Goal: Information Seeking & Learning: Compare options

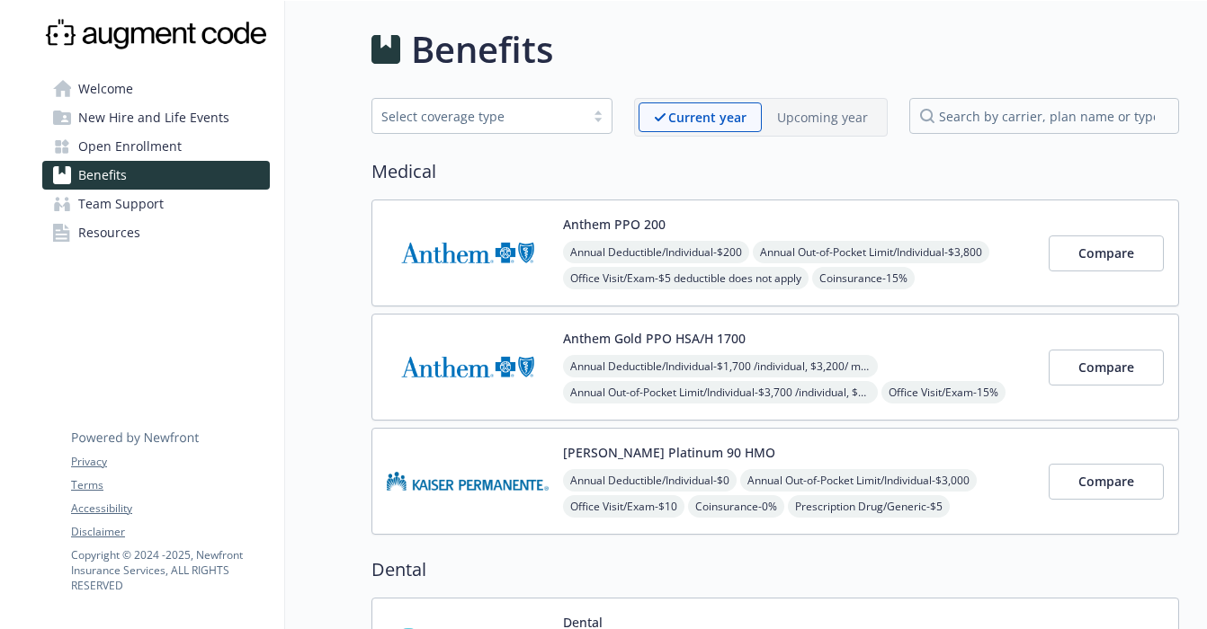
click at [513, 233] on img at bounding box center [468, 253] width 162 height 76
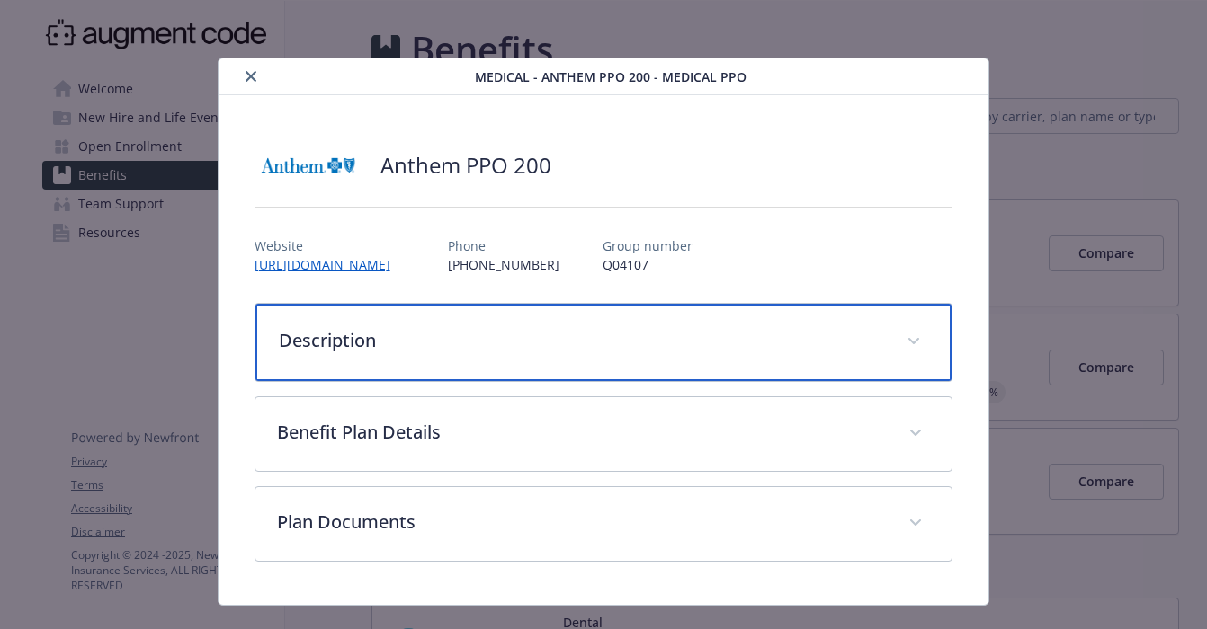
click at [693, 345] on p "Description" at bounding box center [582, 340] width 607 height 27
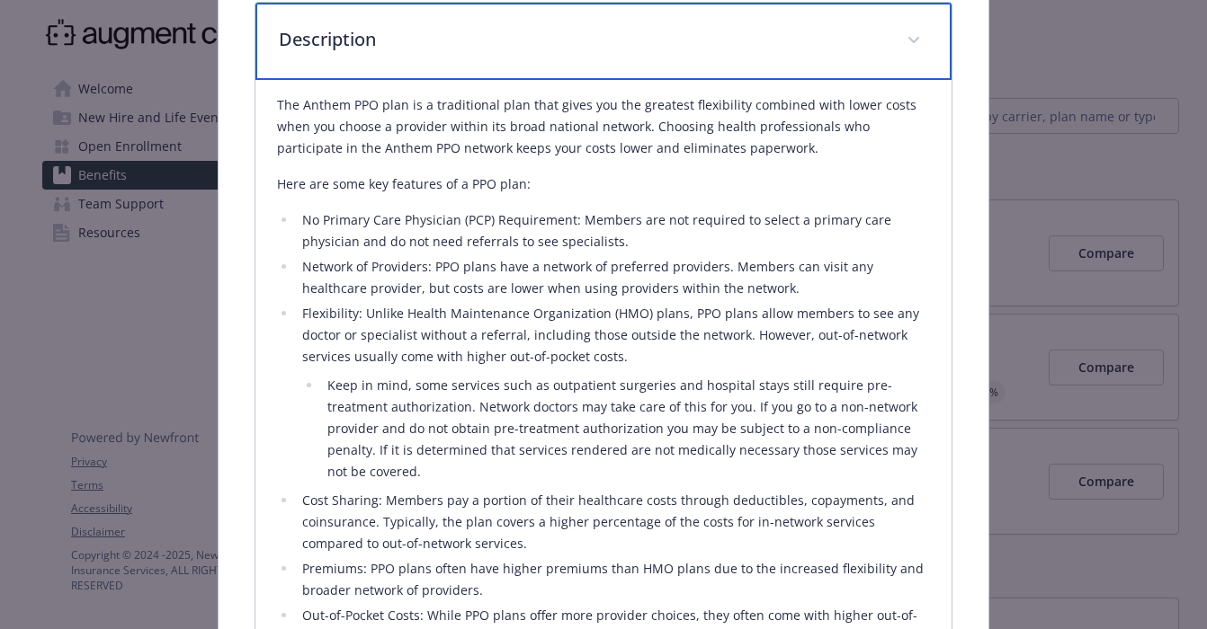
scroll to position [339, 0]
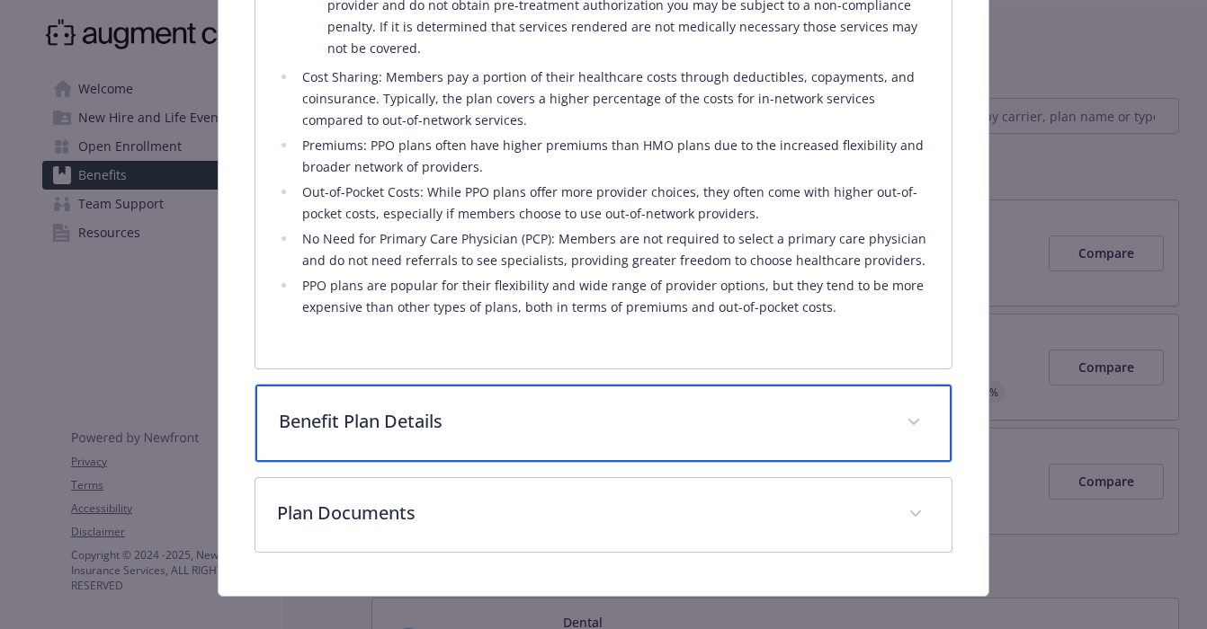
click at [756, 408] on p "Benefit Plan Details" at bounding box center [582, 421] width 607 height 27
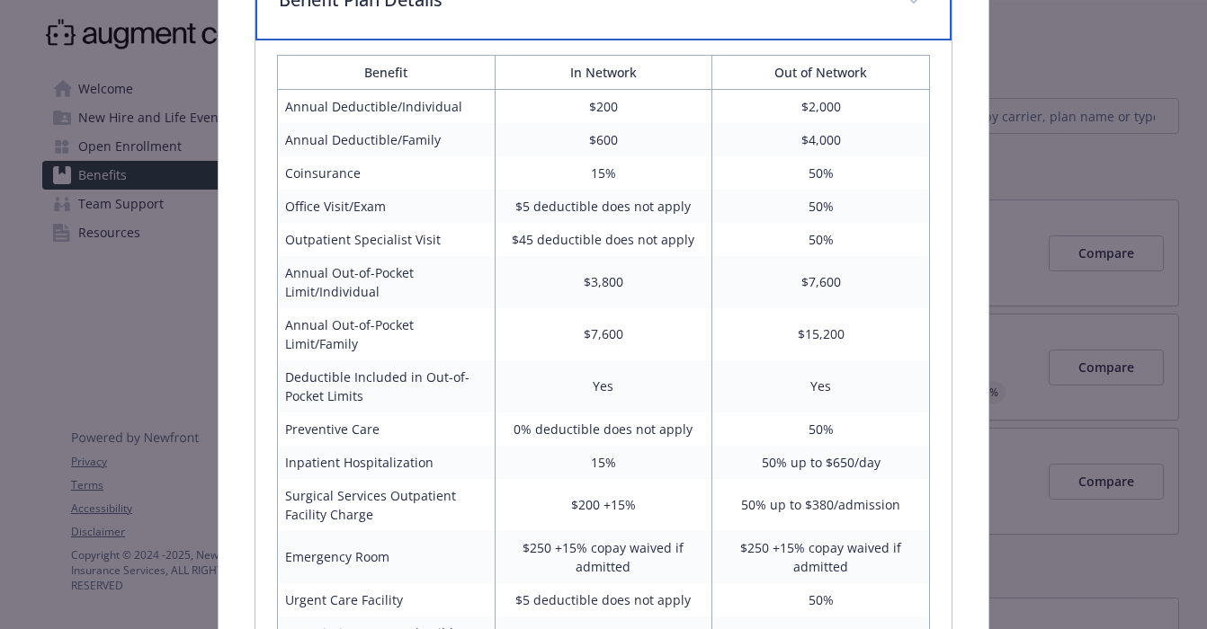
scroll to position [1822, 0]
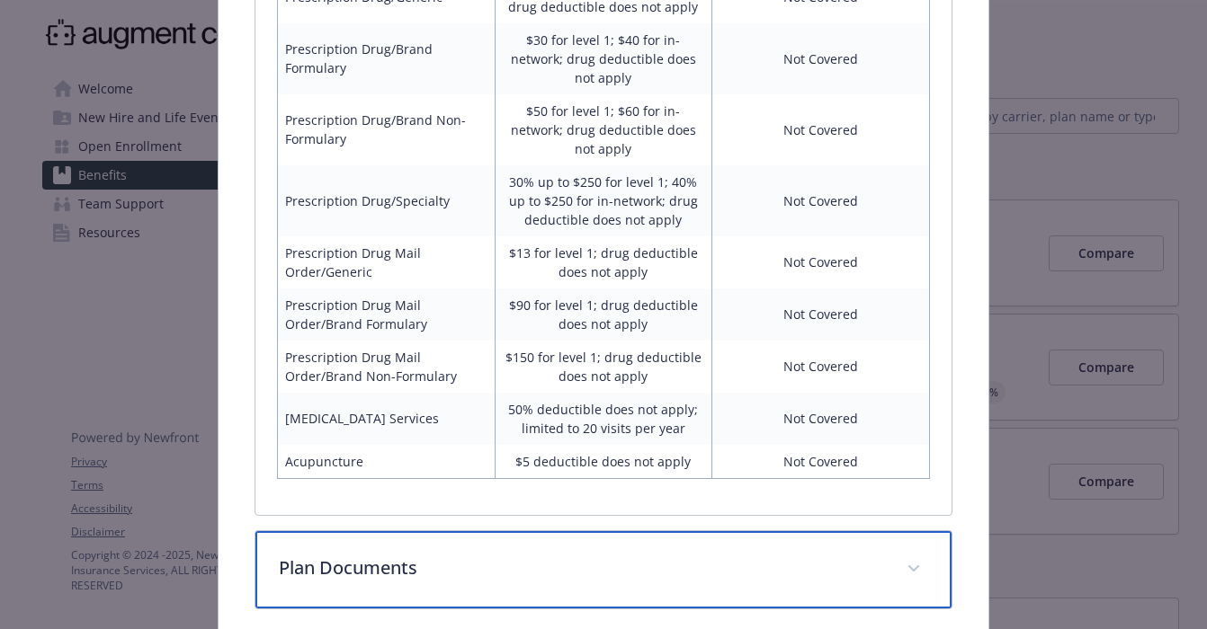
click at [881, 555] on p "Plan Documents" at bounding box center [582, 568] width 607 height 27
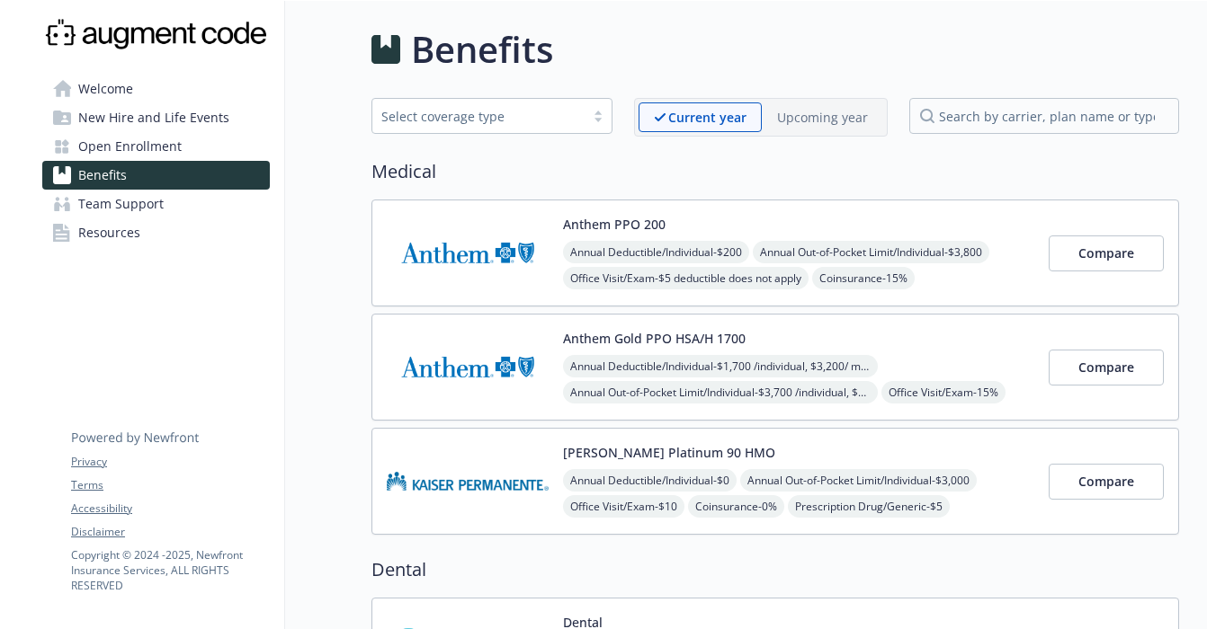
click at [814, 223] on div "Anthem PPO 200 Annual Deductible/Individual - $200 Annual Out-of-Pocket Limit/I…" at bounding box center [798, 253] width 471 height 76
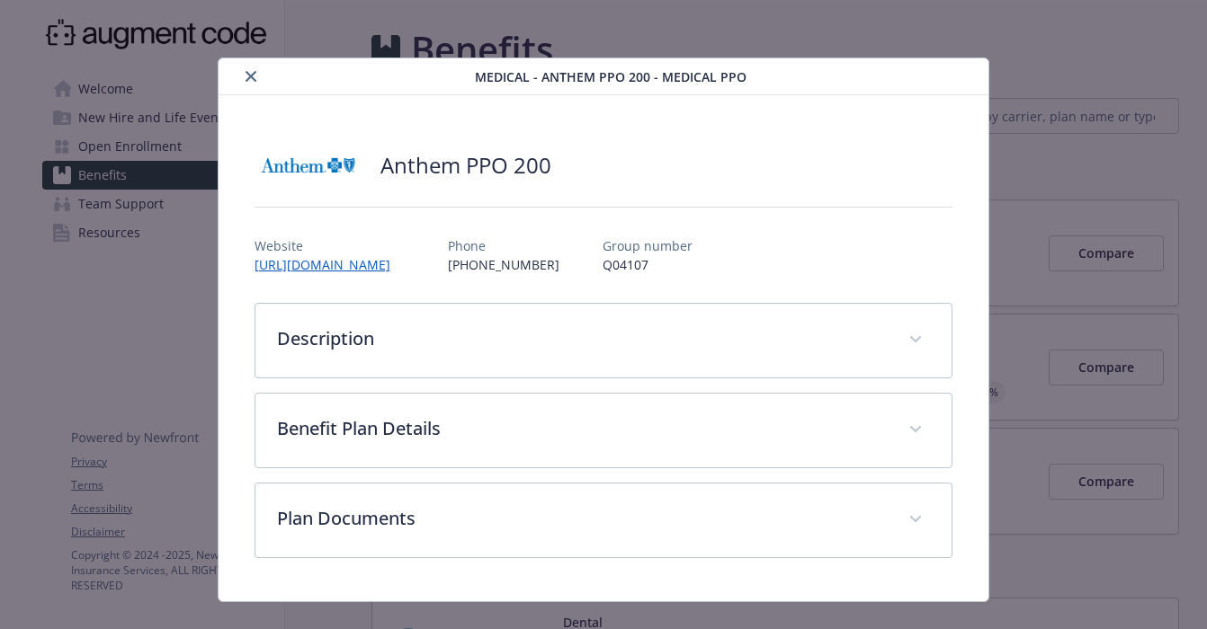
click at [255, 81] on icon "close" at bounding box center [250, 76] width 11 height 11
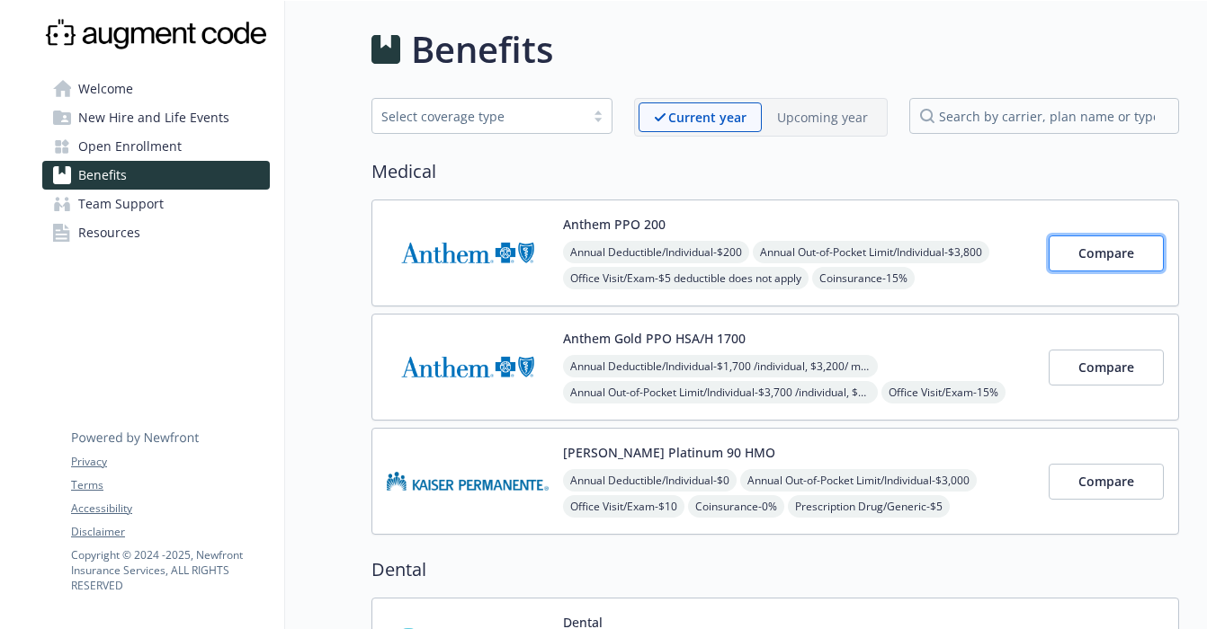
click at [1124, 249] on span "Compare" at bounding box center [1106, 253] width 56 height 17
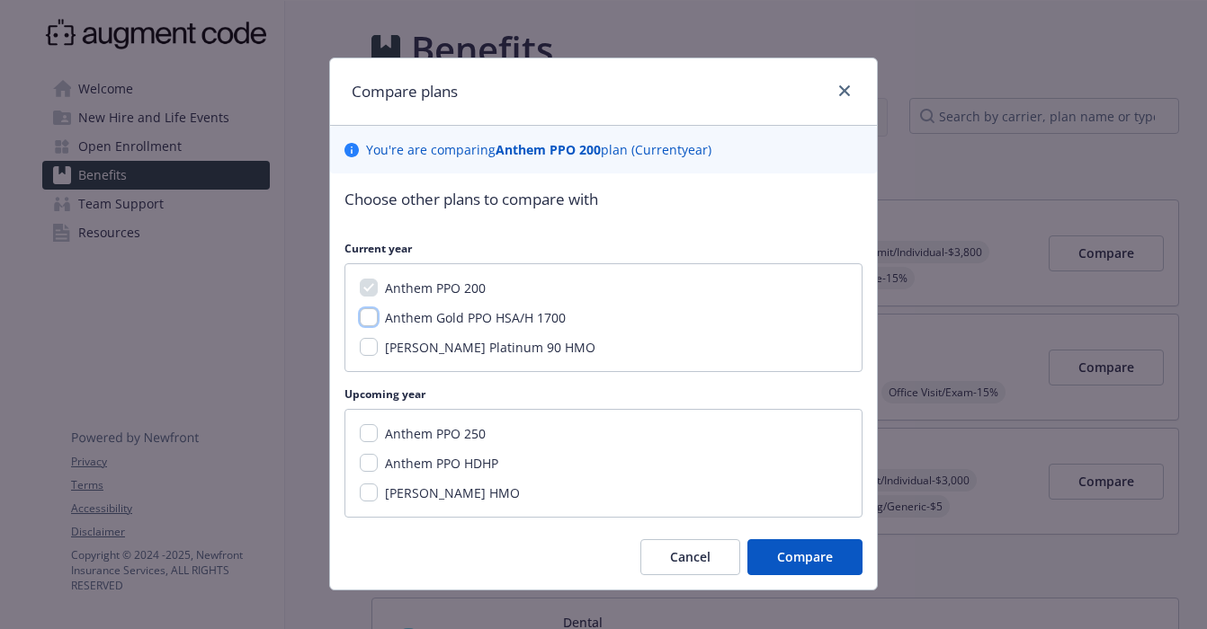
click at [369, 317] on input "Anthem Gold PPO HSA/H 1700" at bounding box center [369, 317] width 18 height 18
checkbox input "true"
click at [824, 552] on span "Compare" at bounding box center [805, 557] width 56 height 17
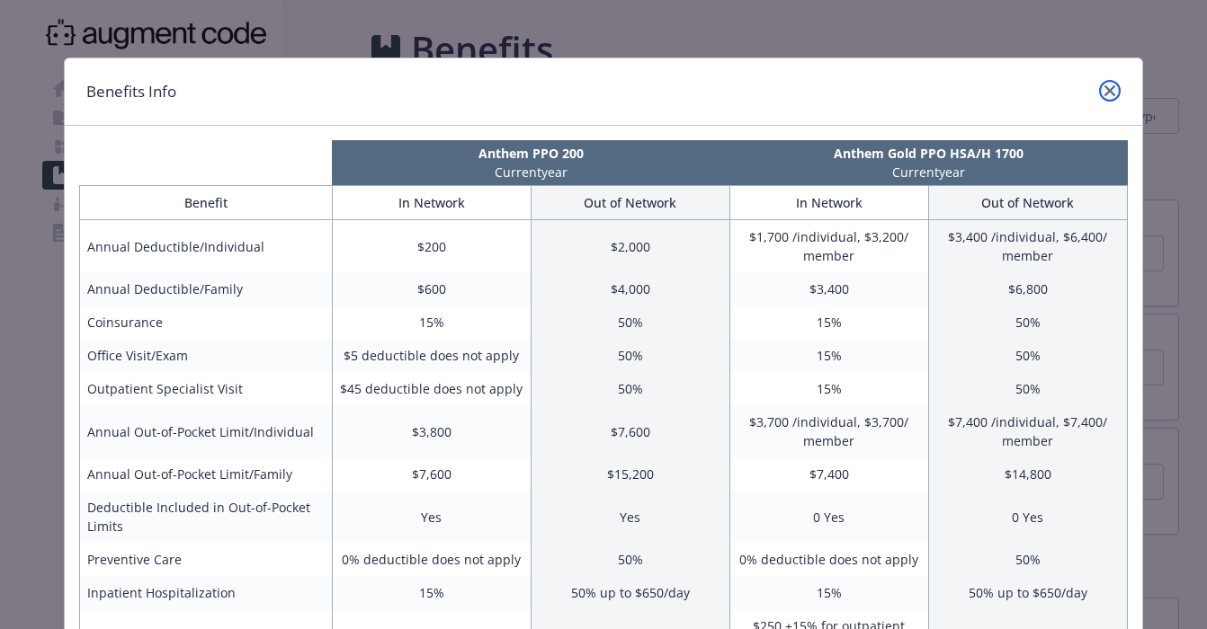
click at [1117, 91] on link "close" at bounding box center [1110, 91] width 22 height 22
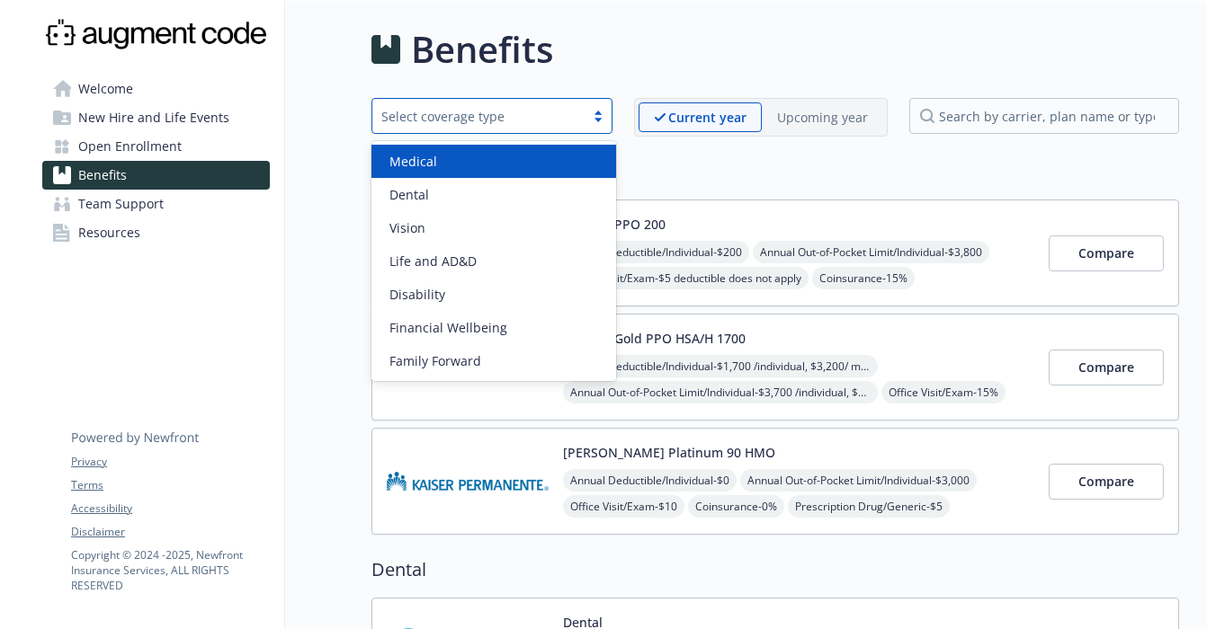
click at [593, 124] on div "Select coverage type" at bounding box center [491, 116] width 241 height 36
click at [561, 170] on div "Medical" at bounding box center [493, 161] width 223 height 19
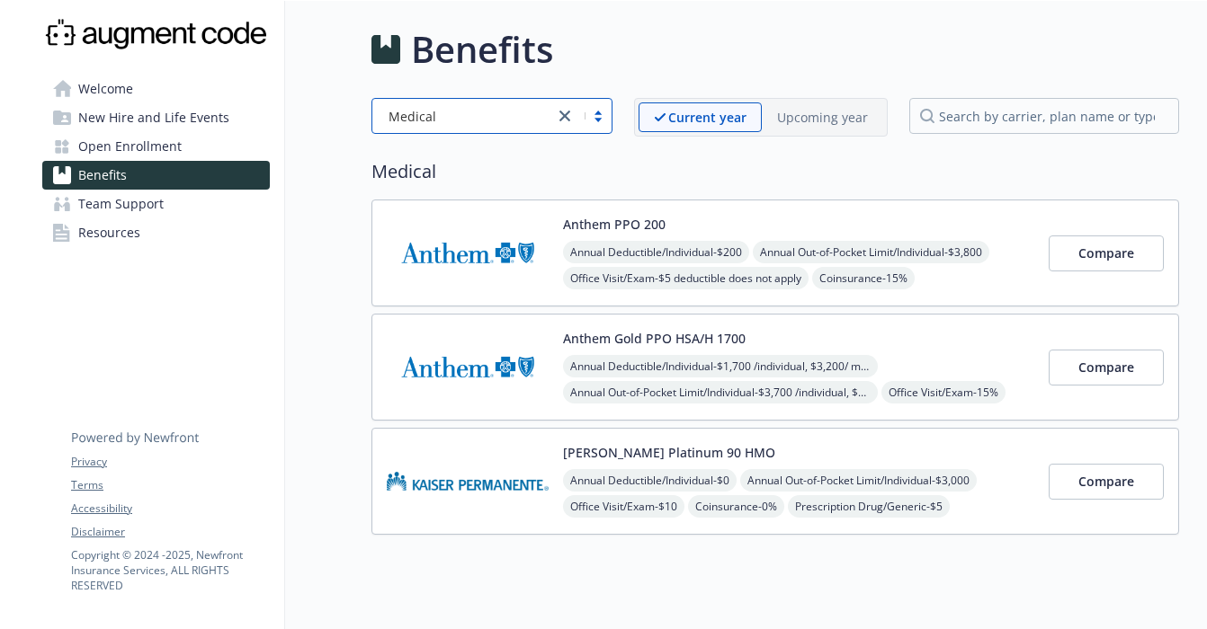
scroll to position [35, 0]
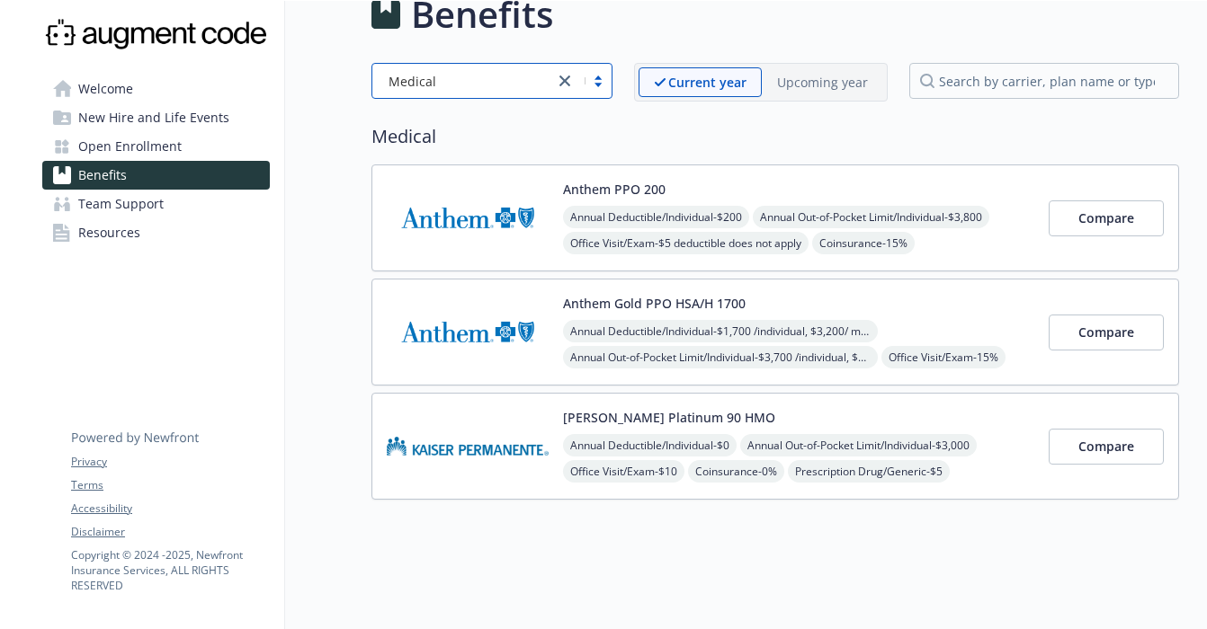
click at [478, 204] on img at bounding box center [468, 218] width 162 height 76
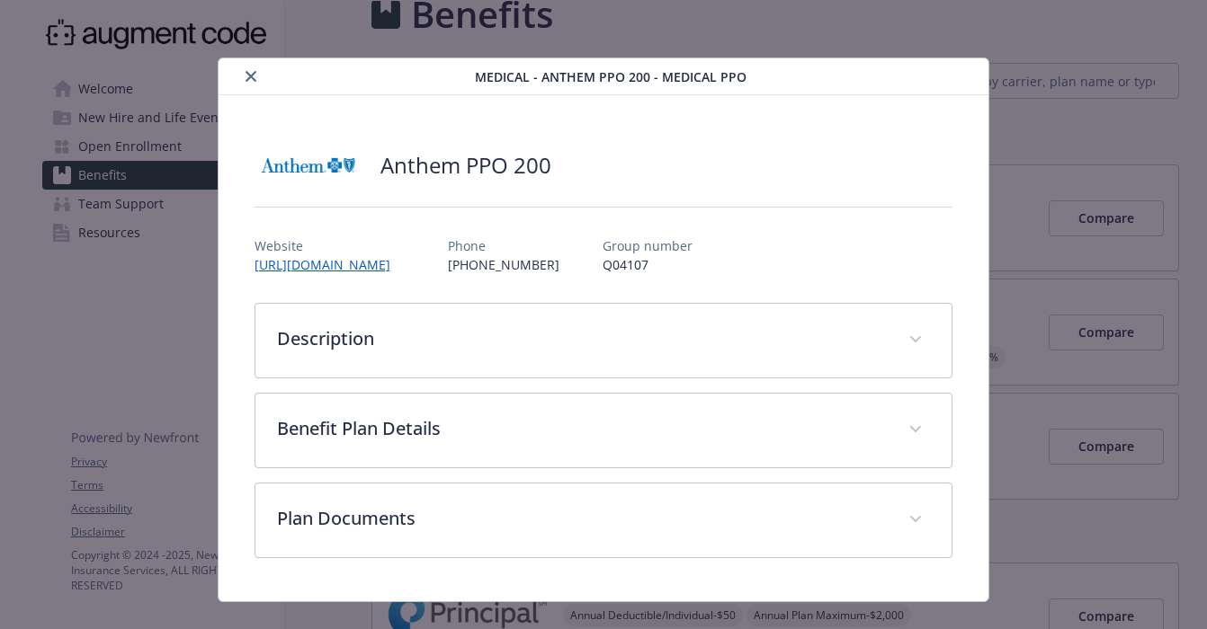
click at [581, 155] on div "Anthem PPO 200" at bounding box center [603, 165] width 699 height 54
click at [295, 165] on img "details for plan Medical - Anthem PPO 200 - Medical PPO" at bounding box center [308, 165] width 108 height 54
click at [567, 160] on div "Anthem PPO 200" at bounding box center [603, 165] width 699 height 54
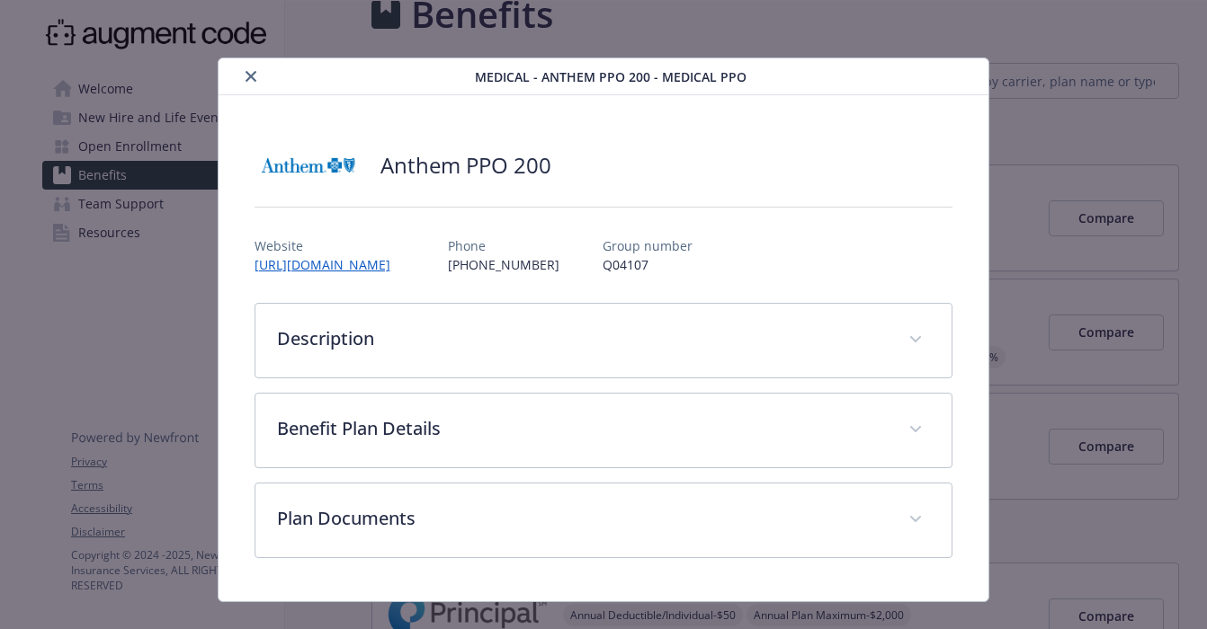
click at [645, 150] on div "Anthem PPO 200" at bounding box center [603, 165] width 699 height 54
click at [250, 70] on button "close" at bounding box center [251, 77] width 22 height 22
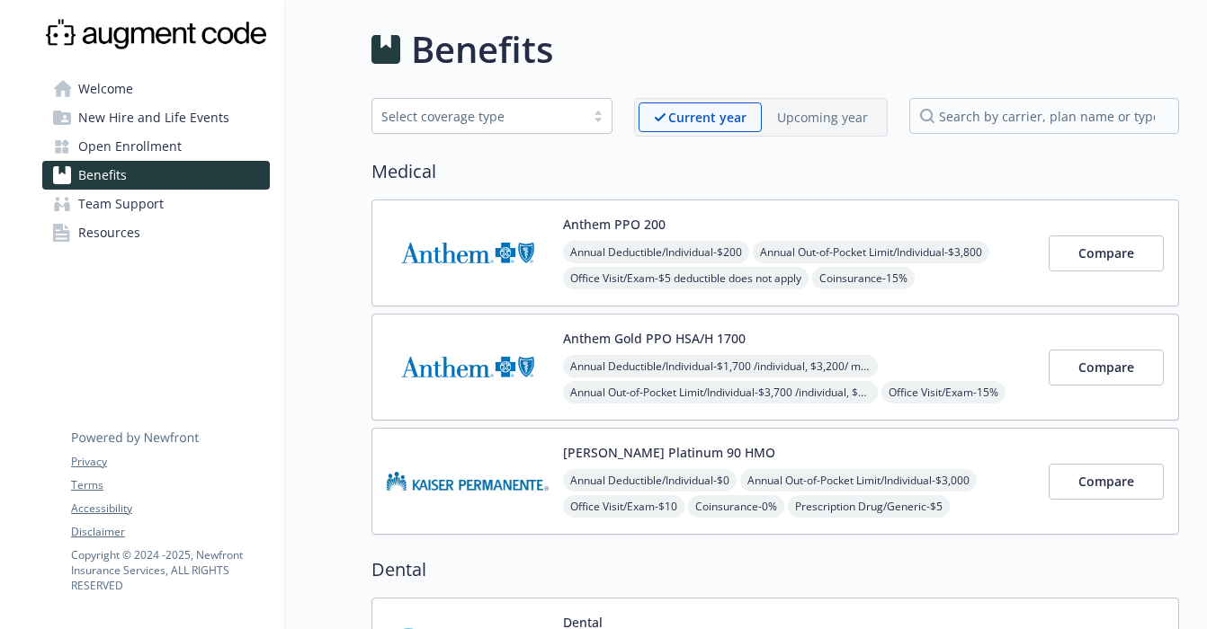
click at [153, 175] on link "Benefits" at bounding box center [156, 175] width 228 height 29
click at [158, 154] on span "Open Enrollment" at bounding box center [129, 146] width 103 height 29
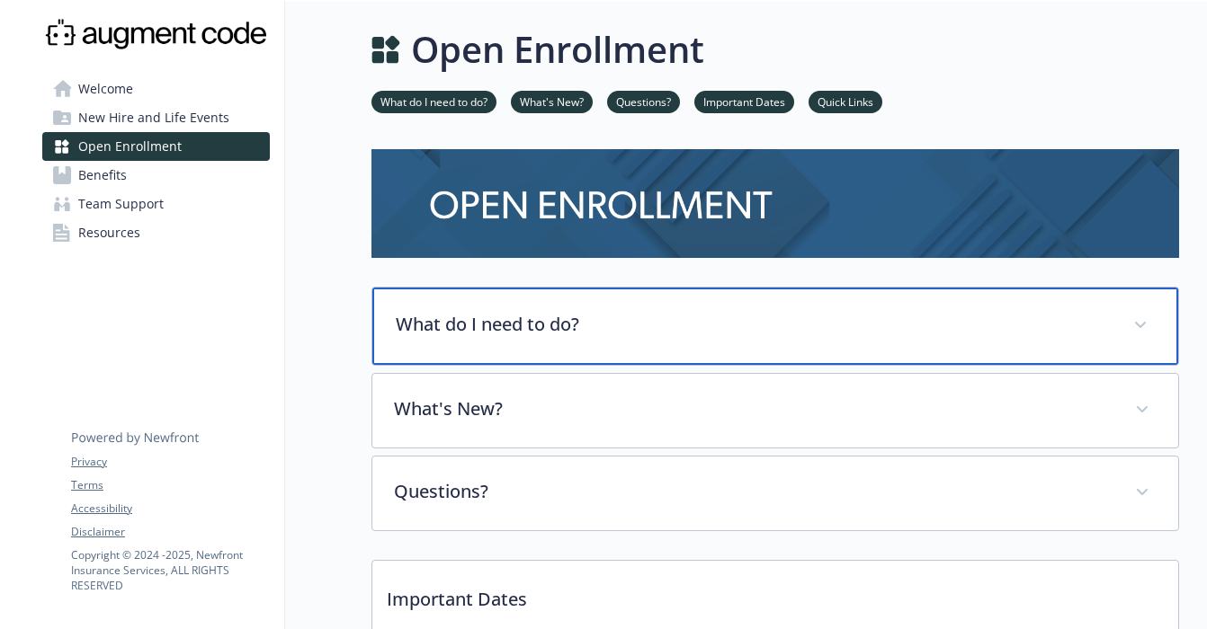
click at [613, 319] on p "What do I need to do?" at bounding box center [754, 324] width 716 height 27
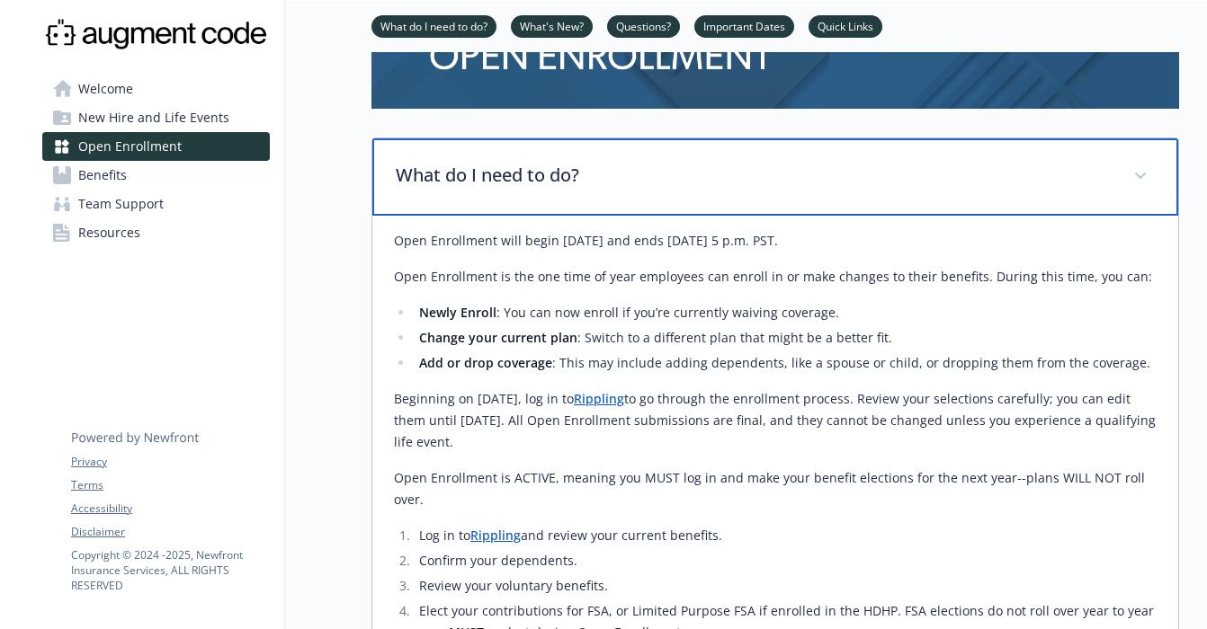
scroll to position [213, 0]
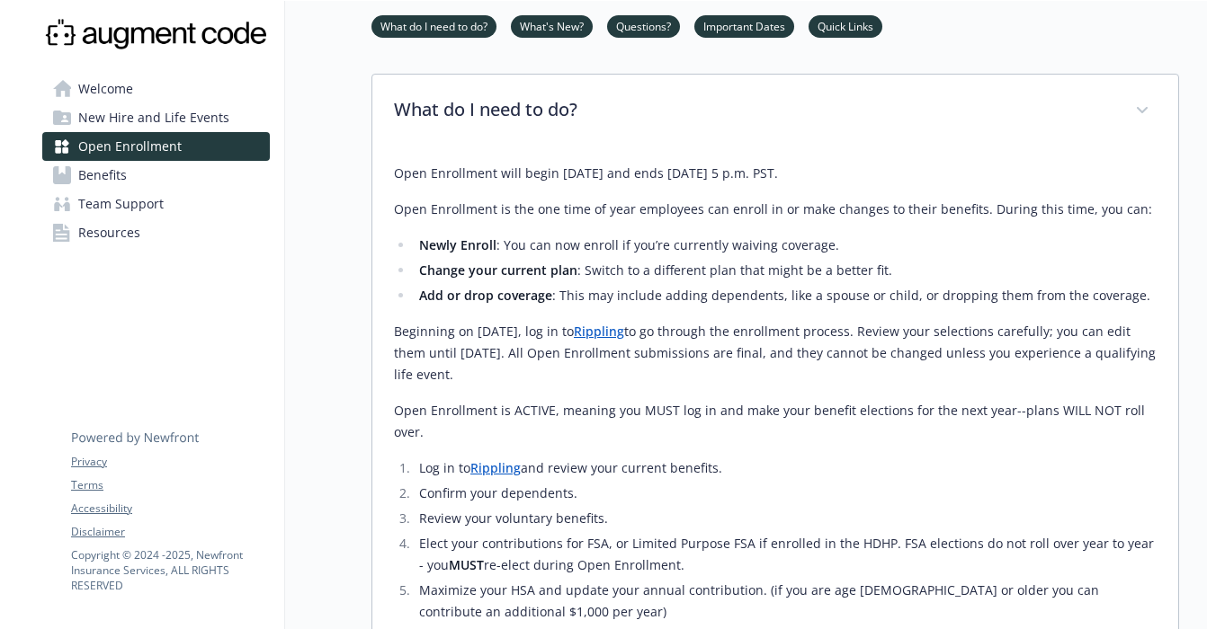
click at [503, 458] on ol "Log in to Rippling and review your current benefits. Confirm your dependents. R…" at bounding box center [775, 553] width 763 height 191
click at [503, 460] on link "Rippling" at bounding box center [495, 468] width 50 height 17
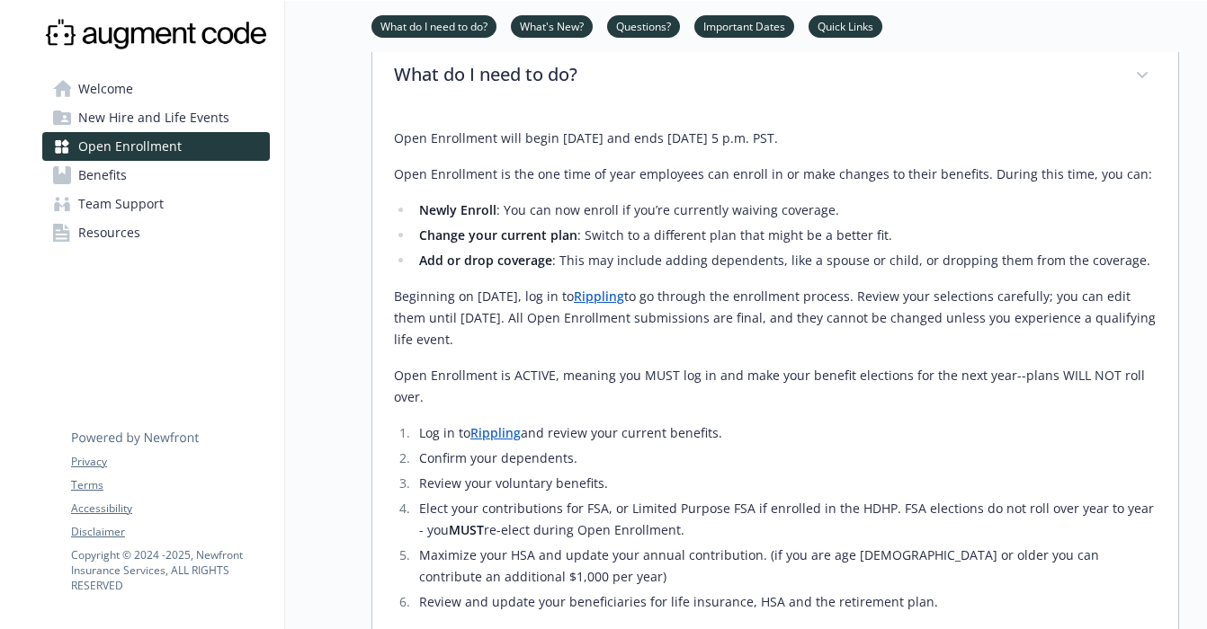
scroll to position [0, 0]
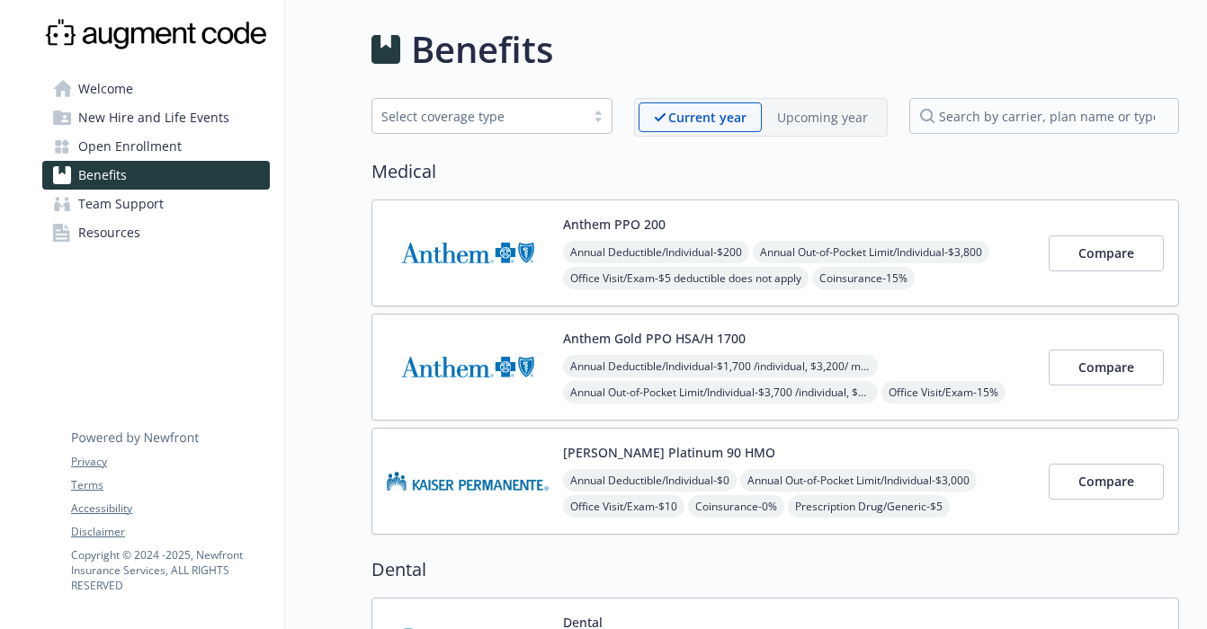
click at [163, 90] on link "Welcome" at bounding box center [156, 89] width 228 height 29
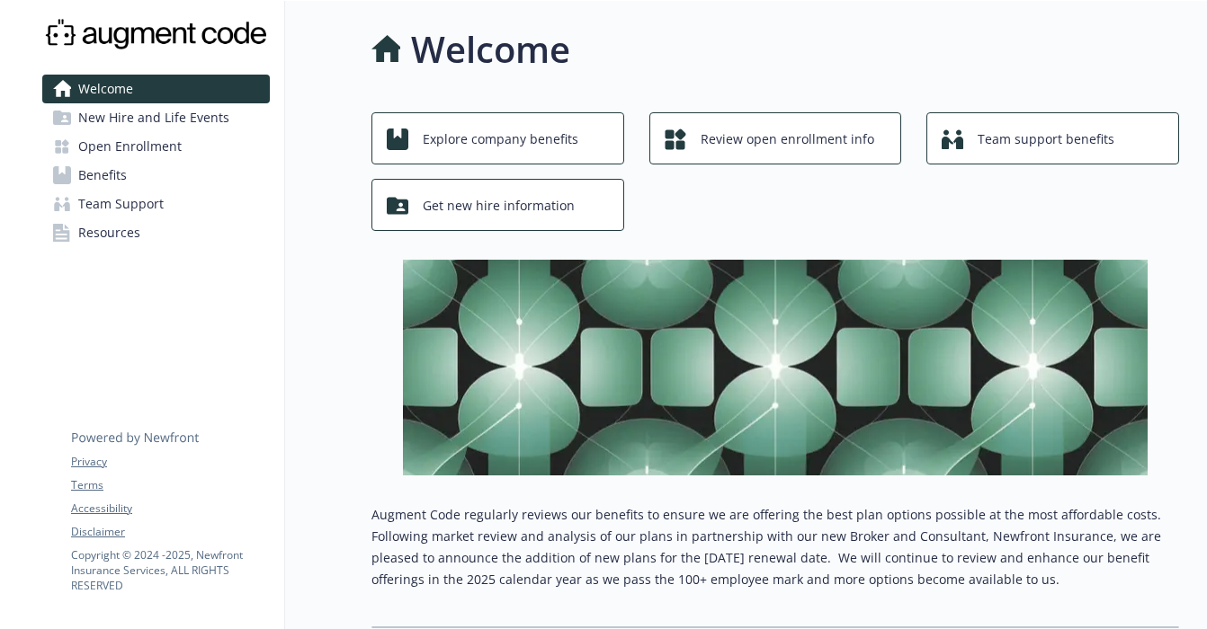
click at [198, 122] on span "New Hire and Life Events" at bounding box center [153, 117] width 151 height 29
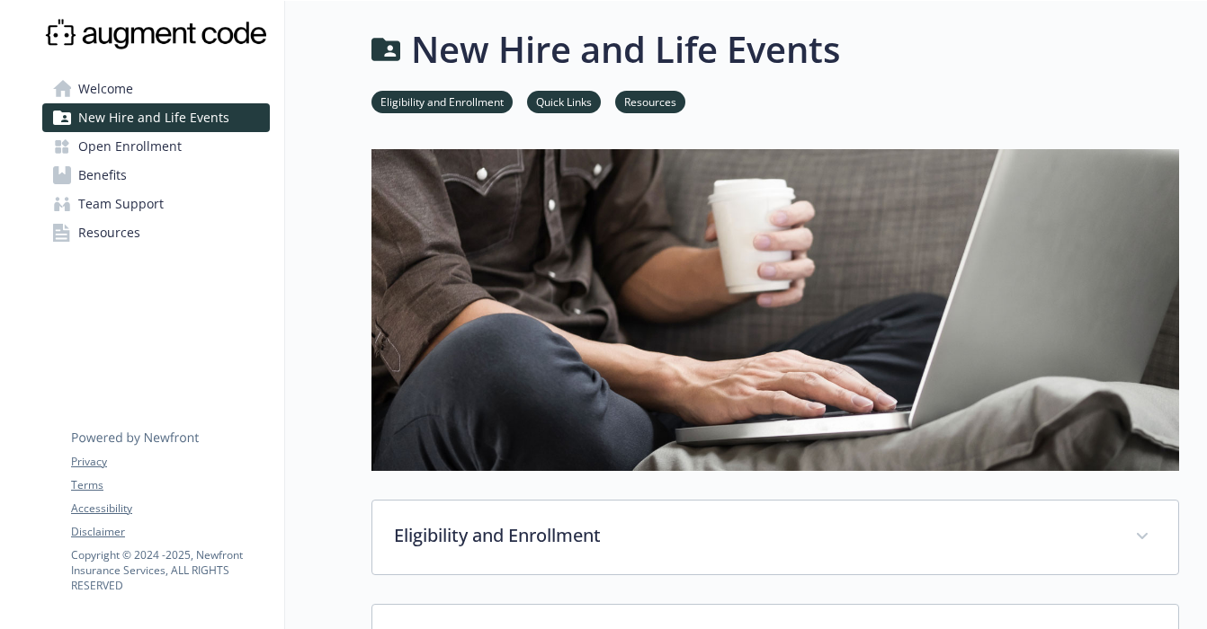
scroll to position [362, 0]
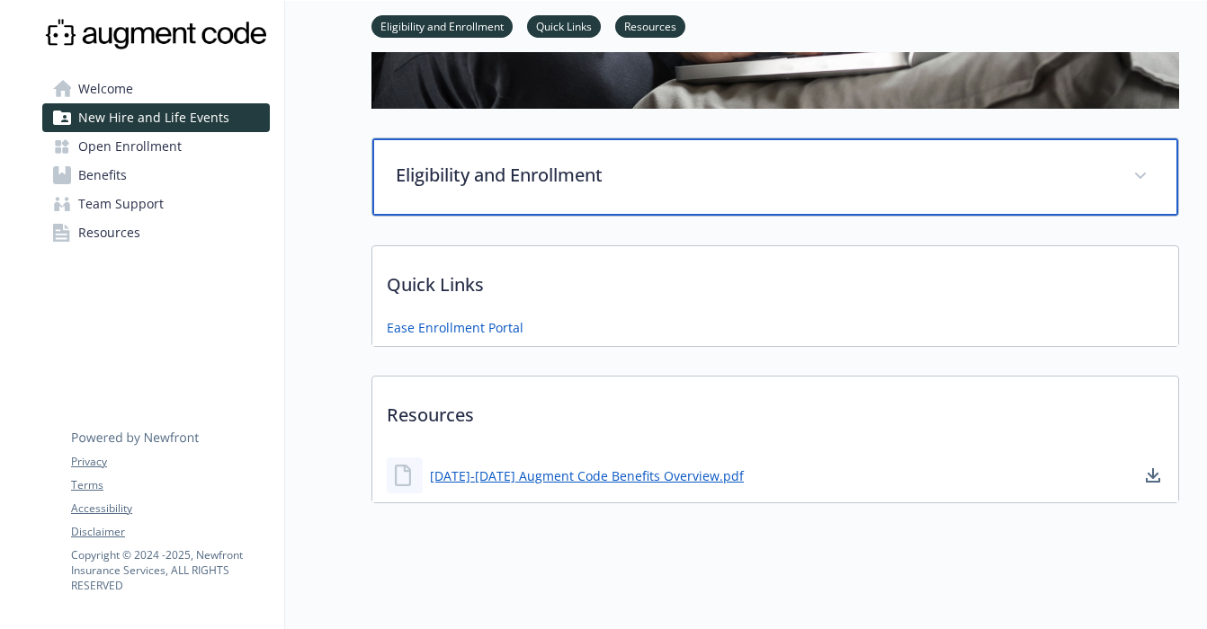
click at [710, 194] on div "Eligibility and Enrollment" at bounding box center [775, 176] width 806 height 77
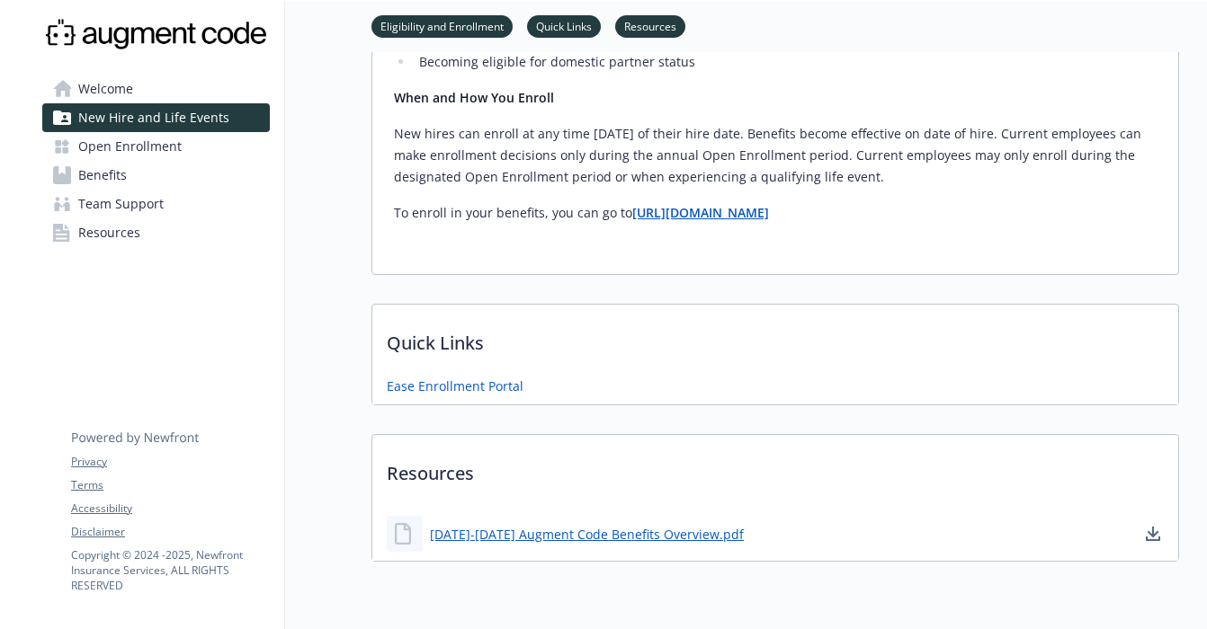
scroll to position [1218, 0]
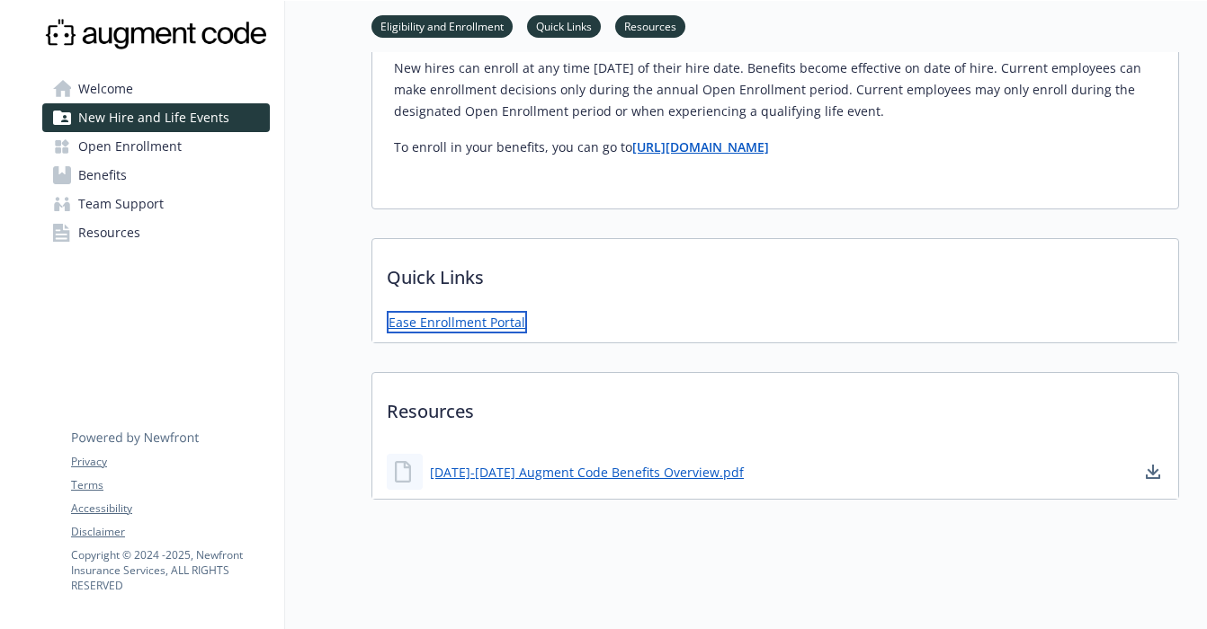
click at [483, 325] on link "Ease Enrollment Portal" at bounding box center [457, 322] width 140 height 22
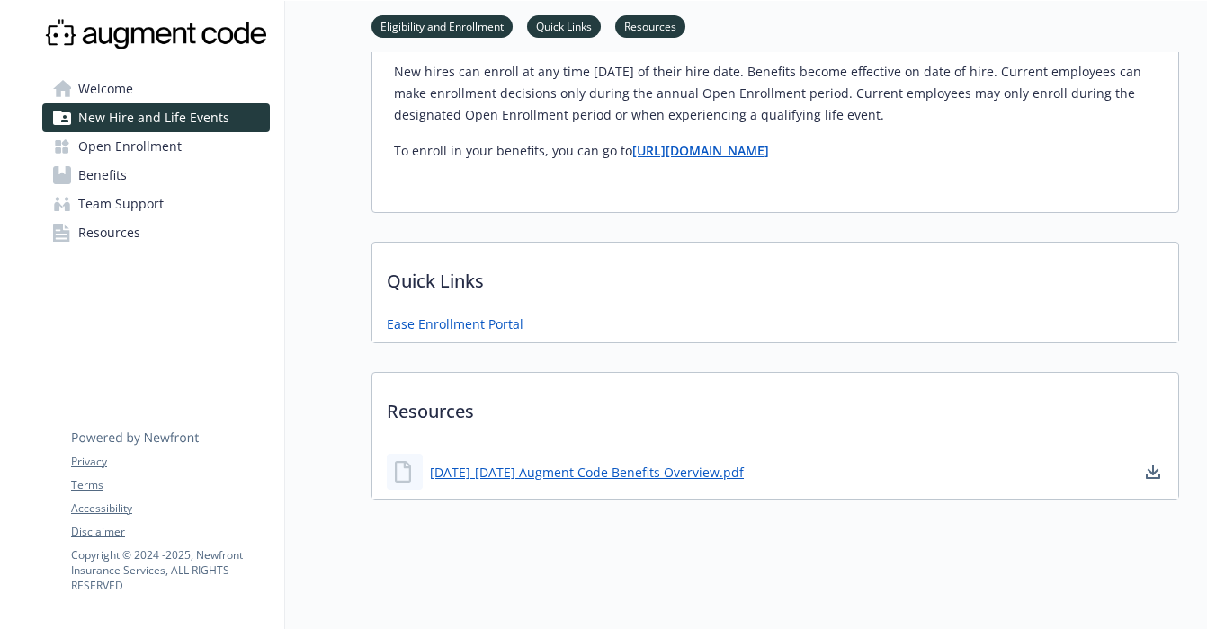
click at [183, 179] on link "Benefits" at bounding box center [156, 175] width 228 height 29
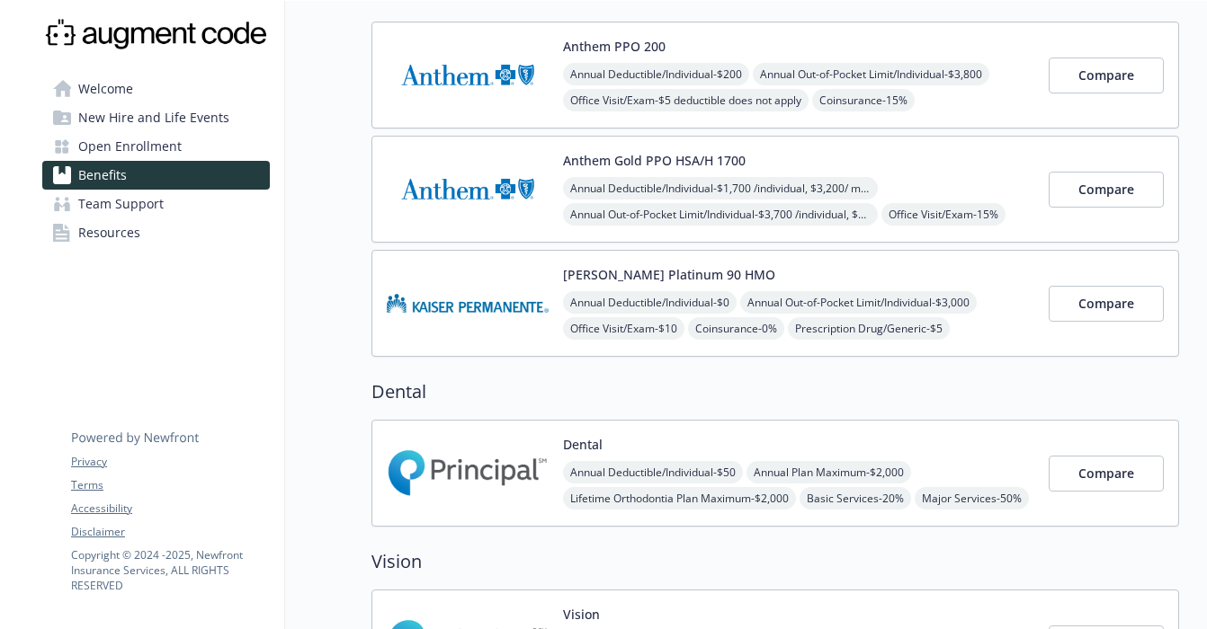
scroll to position [68, 0]
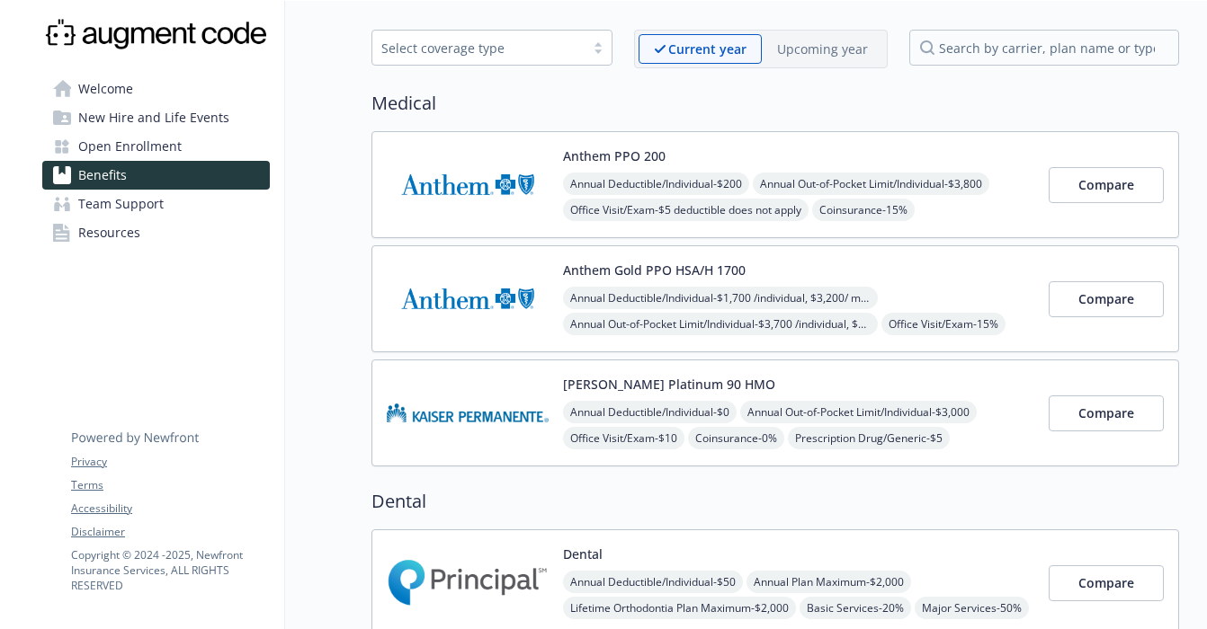
click at [424, 192] on img at bounding box center [468, 185] width 162 height 76
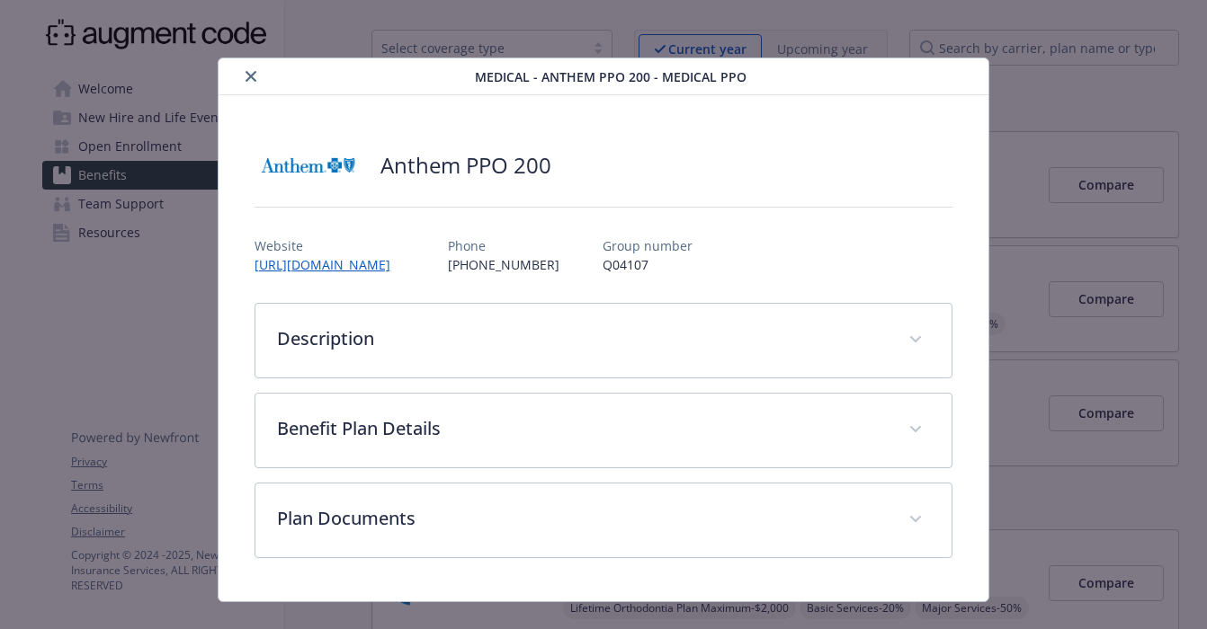
click at [242, 77] on button "close" at bounding box center [251, 77] width 22 height 22
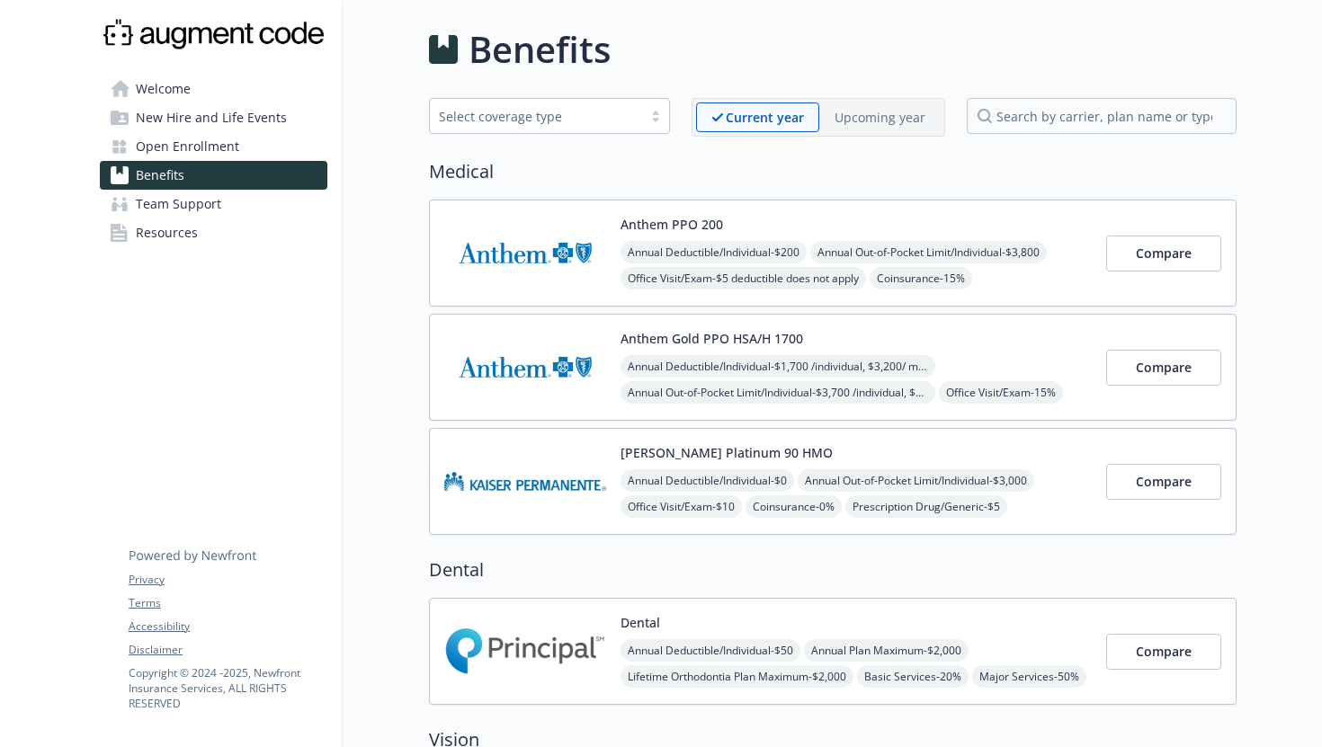
click at [866, 123] on p "Upcoming year" at bounding box center [879, 117] width 91 height 19
click at [861, 231] on div "Anthem PPO 250 Annual Deductible/Individual - $250 Annual Out-of-Pocket Limit/I…" at bounding box center [855, 253] width 471 height 76
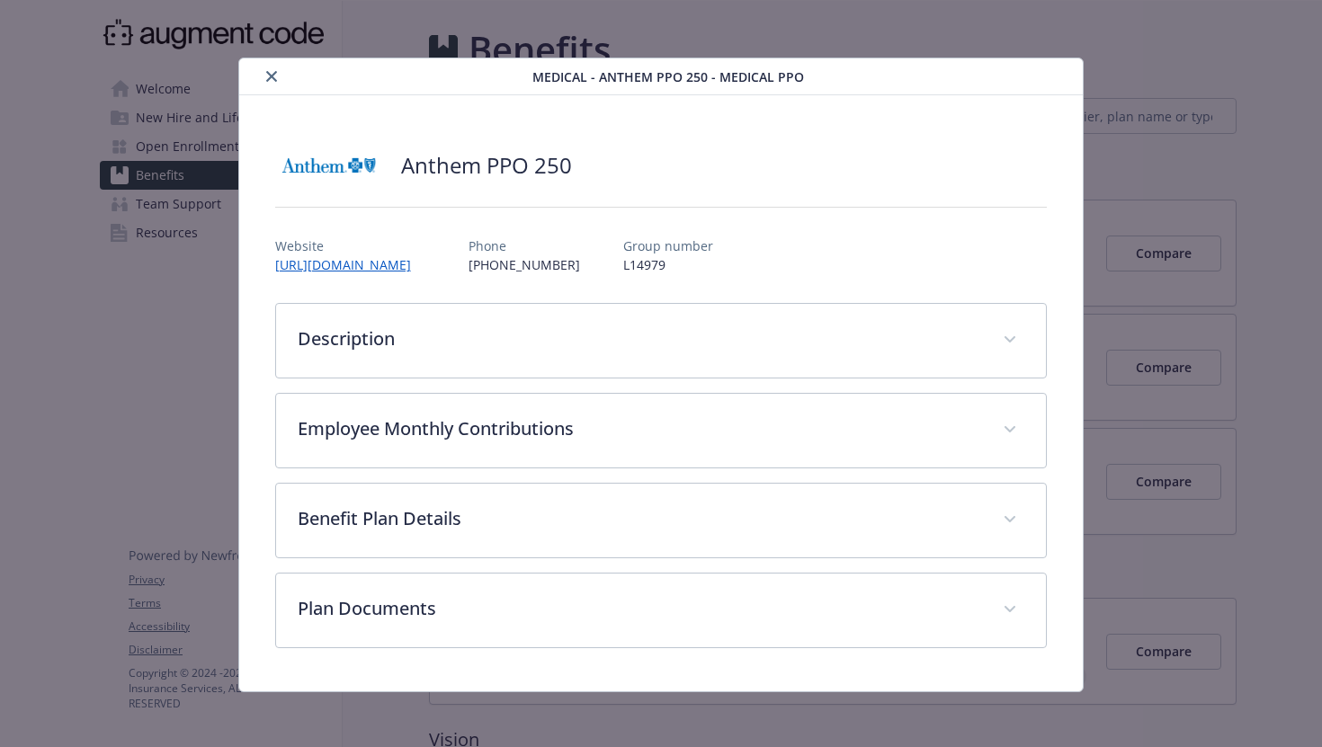
click at [277, 84] on button "close" at bounding box center [272, 77] width 22 height 22
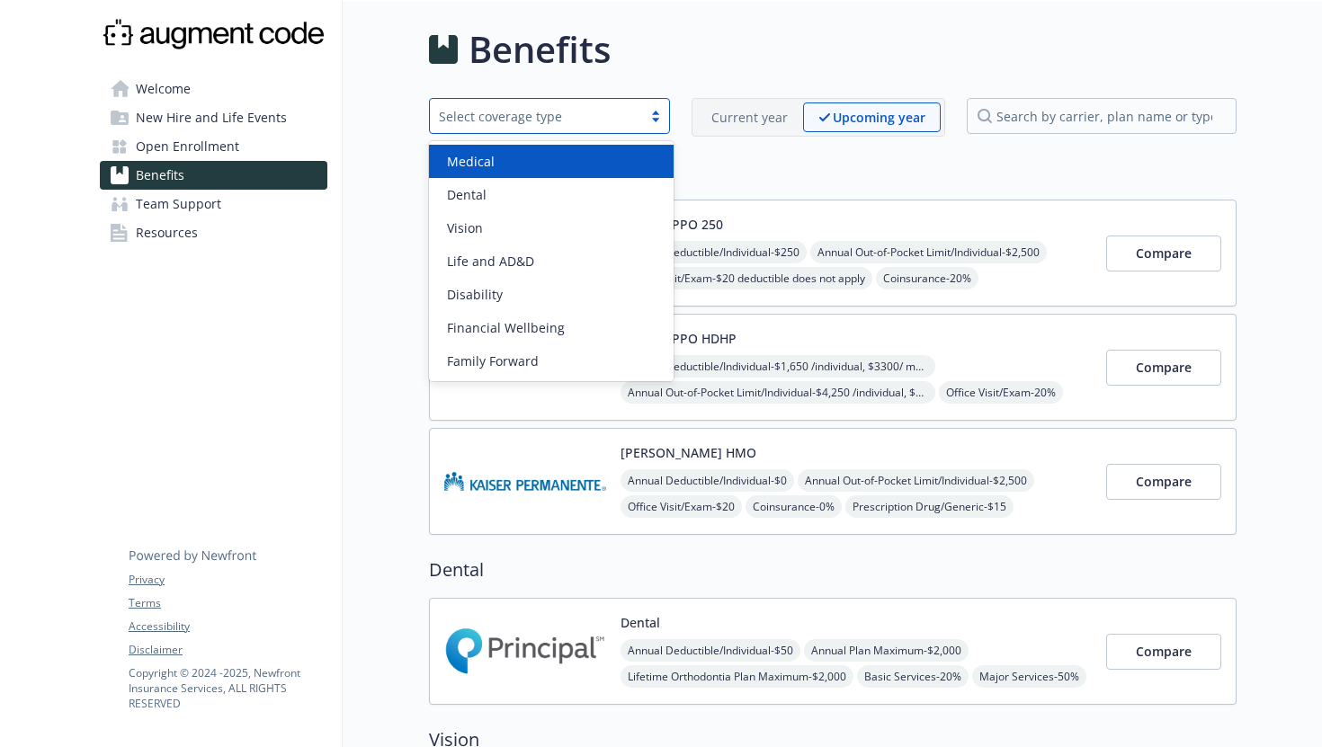
click at [549, 122] on div "Select coverage type" at bounding box center [536, 116] width 194 height 19
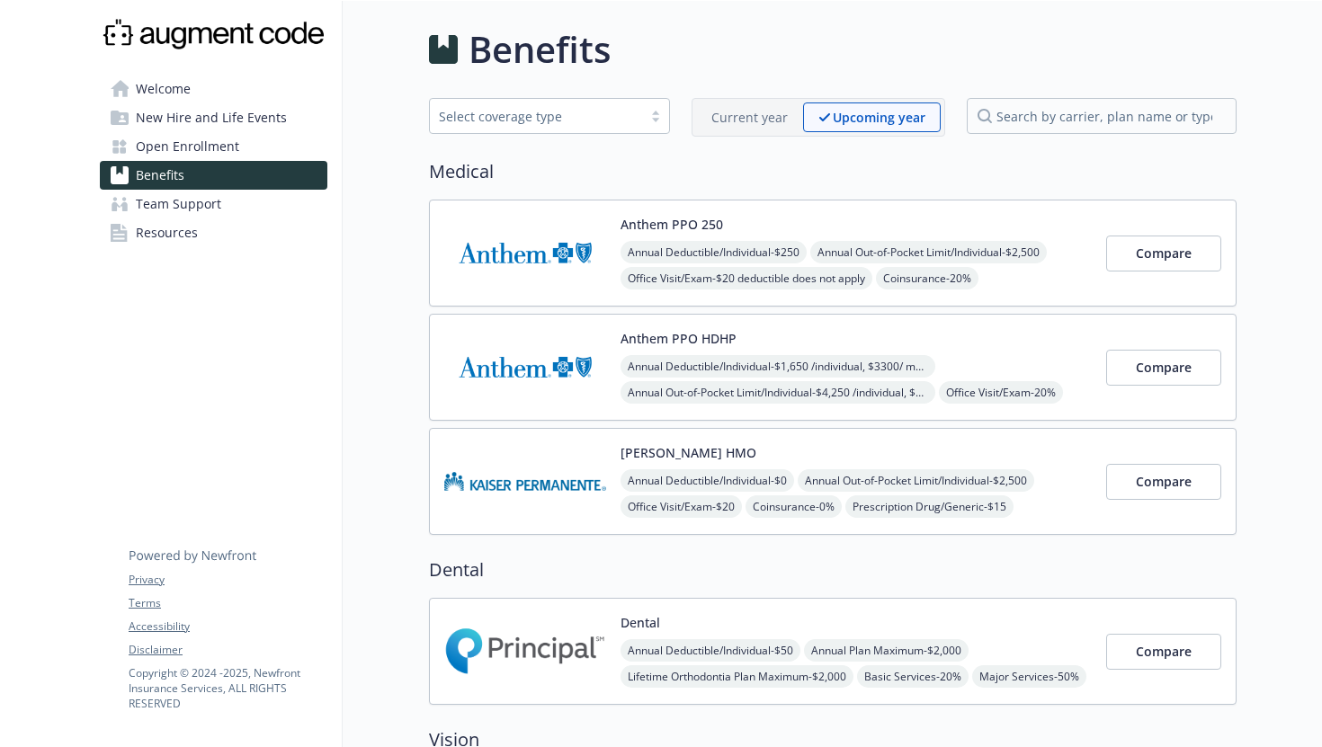
click at [280, 154] on link "Open Enrollment" at bounding box center [214, 146] width 228 height 29
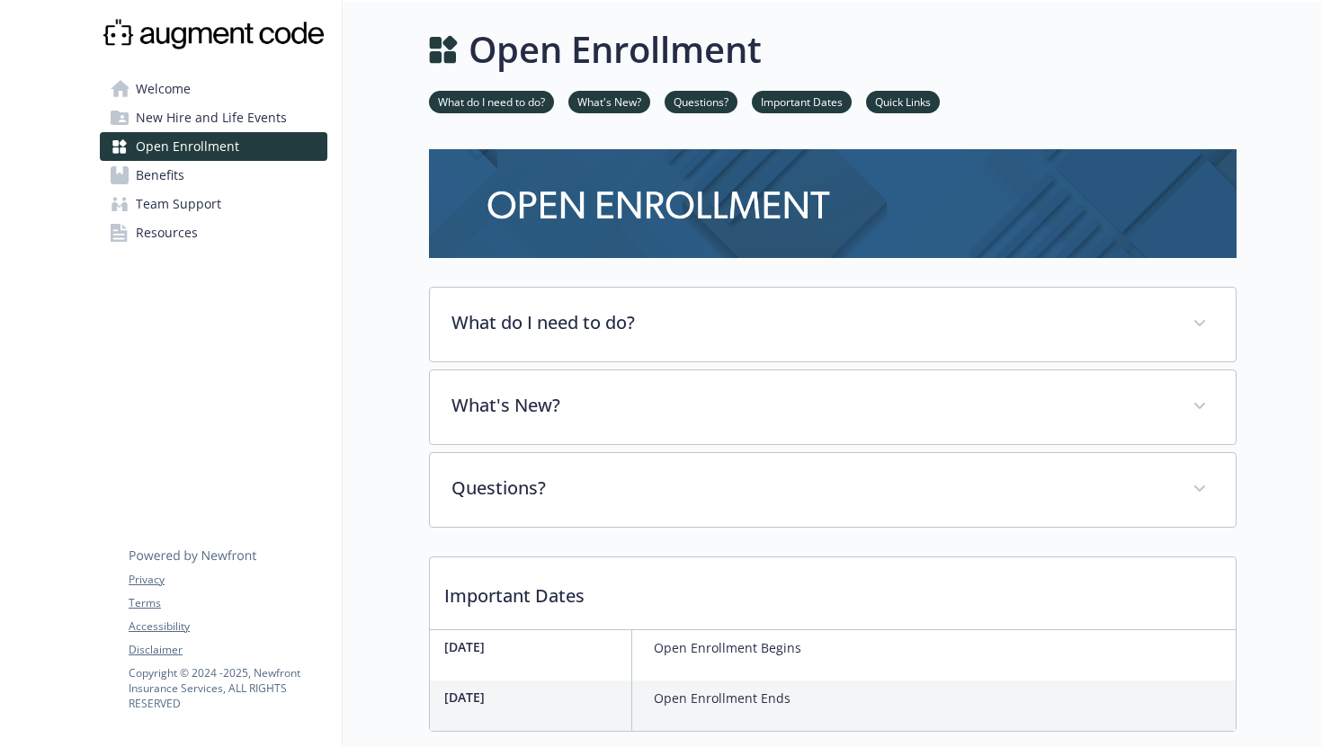
scroll to position [245, 0]
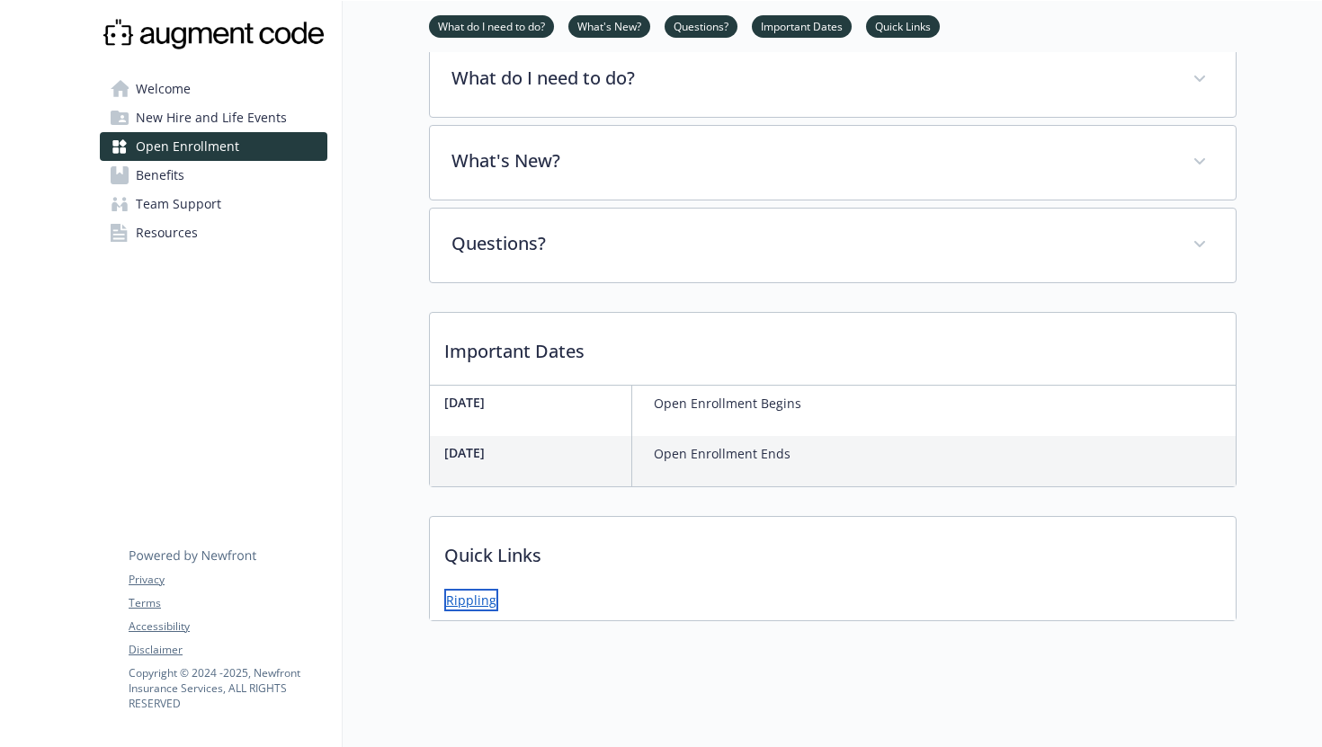
click at [481, 603] on link "Rippling" at bounding box center [471, 600] width 54 height 22
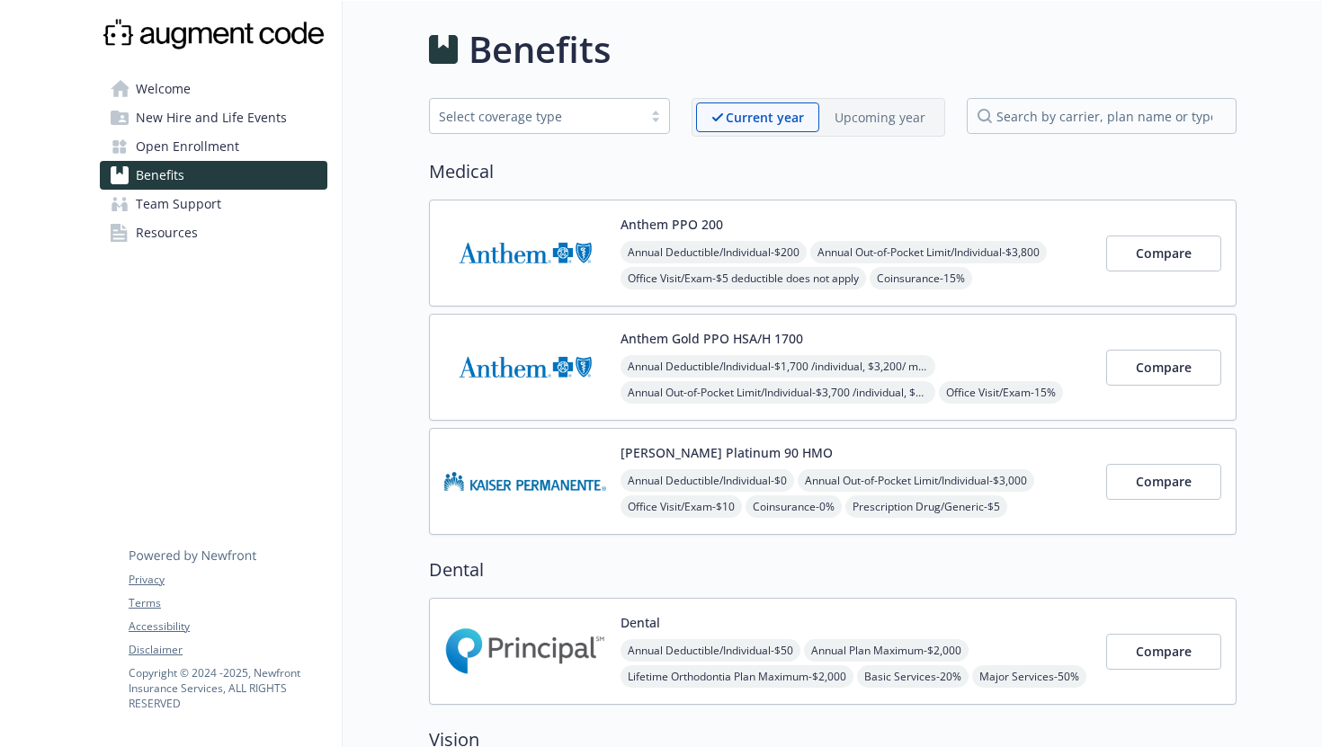
click at [882, 213] on div "Anthem PPO 200 Annual Deductible/Individual - $200 Annual Out-of-Pocket Limit/I…" at bounding box center [833, 253] width 808 height 107
